Goal: Information Seeking & Learning: Learn about a topic

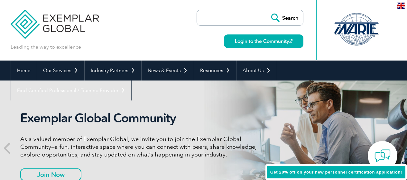
scroll to position [35, 0]
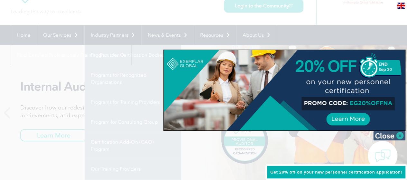
click at [401, 136] on img at bounding box center [390, 136] width 32 height 10
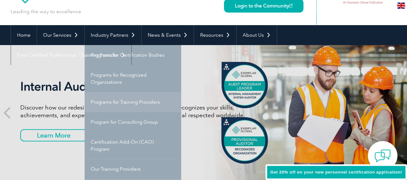
click at [110, 100] on link "Programs for Training Providers" at bounding box center [133, 102] width 97 height 20
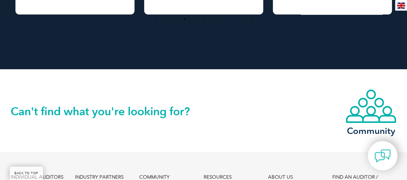
scroll to position [1313, 0]
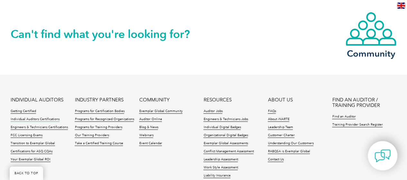
click at [30, 117] on link "Individual Auditors Certifications" at bounding box center [35, 119] width 49 height 5
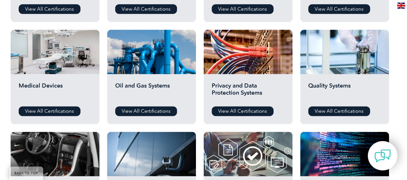
scroll to position [451, 0]
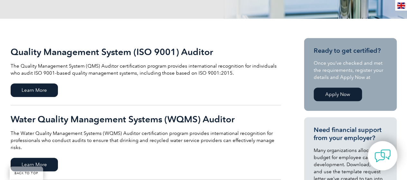
scroll to position [161, 0]
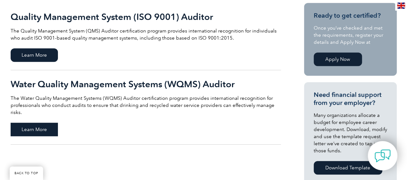
click at [39, 125] on span "Learn More" at bounding box center [34, 130] width 47 height 14
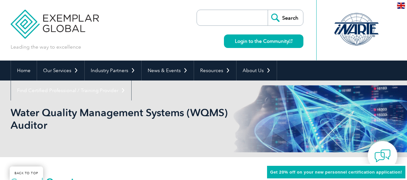
scroll to position [154, 0]
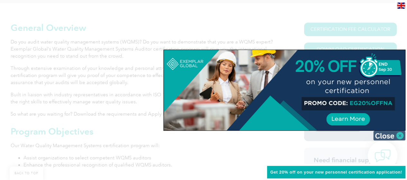
click at [389, 133] on img at bounding box center [390, 136] width 32 height 10
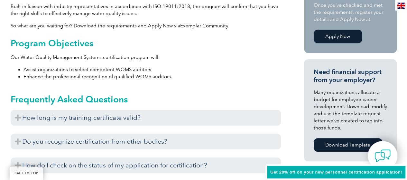
scroll to position [251, 0]
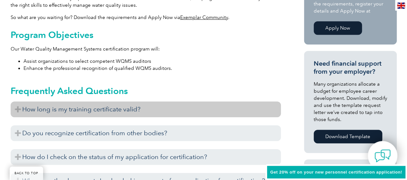
click at [188, 109] on h3 "How long is my training certificate valid?" at bounding box center [146, 109] width 271 height 16
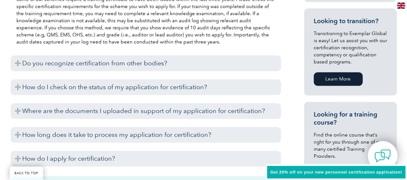
scroll to position [412, 0]
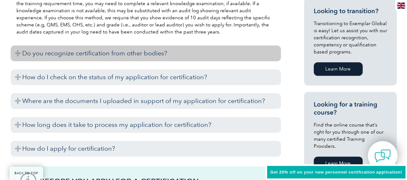
click at [176, 54] on h3 "Do you recognize certification from other bodies?" at bounding box center [146, 53] width 271 height 16
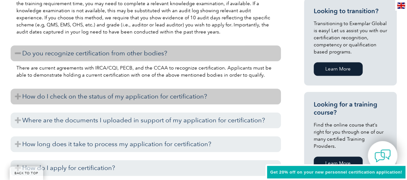
click at [218, 97] on h3 "How do I check on the status of my application for certification?" at bounding box center [146, 97] width 271 height 16
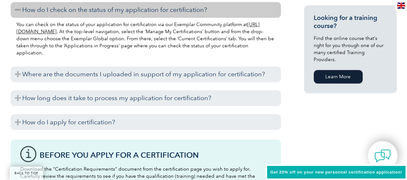
scroll to position [508, 0]
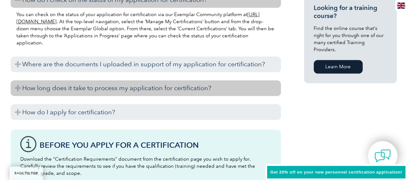
click at [176, 90] on h3 "How long does it take to process my application for certification?" at bounding box center [146, 88] width 271 height 16
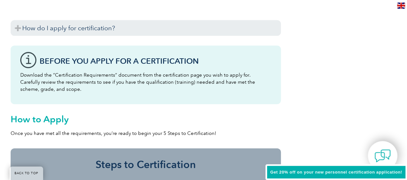
scroll to position [637, 0]
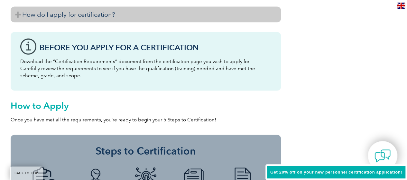
click at [110, 10] on h3 "How do I apply for certification?" at bounding box center [146, 15] width 271 height 16
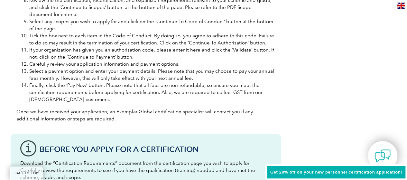
scroll to position [766, 0]
